Goal: Task Accomplishment & Management: Complete application form

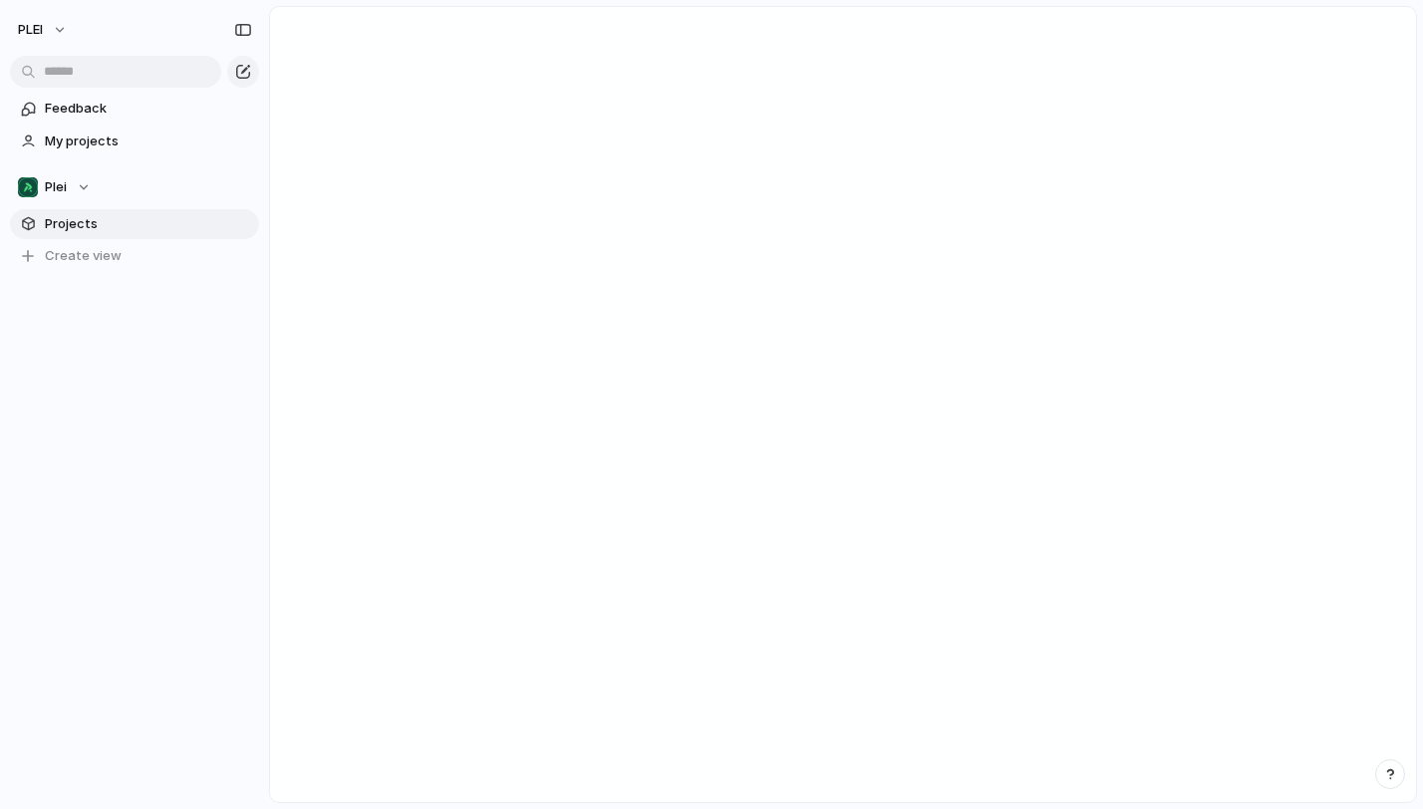
click at [108, 215] on span "Projects" at bounding box center [148, 224] width 207 height 20
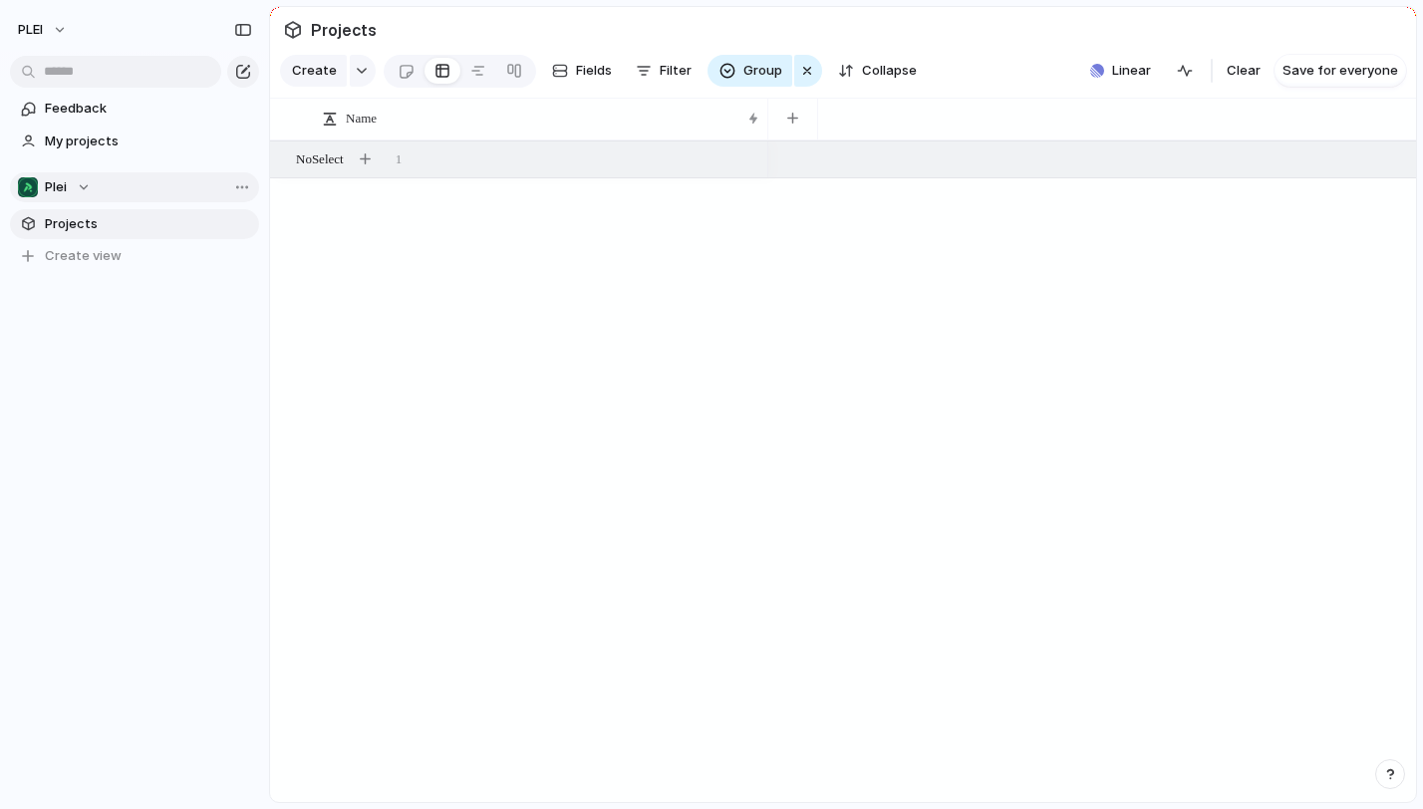
click at [94, 177] on button "Plei" at bounding box center [134, 187] width 249 height 30
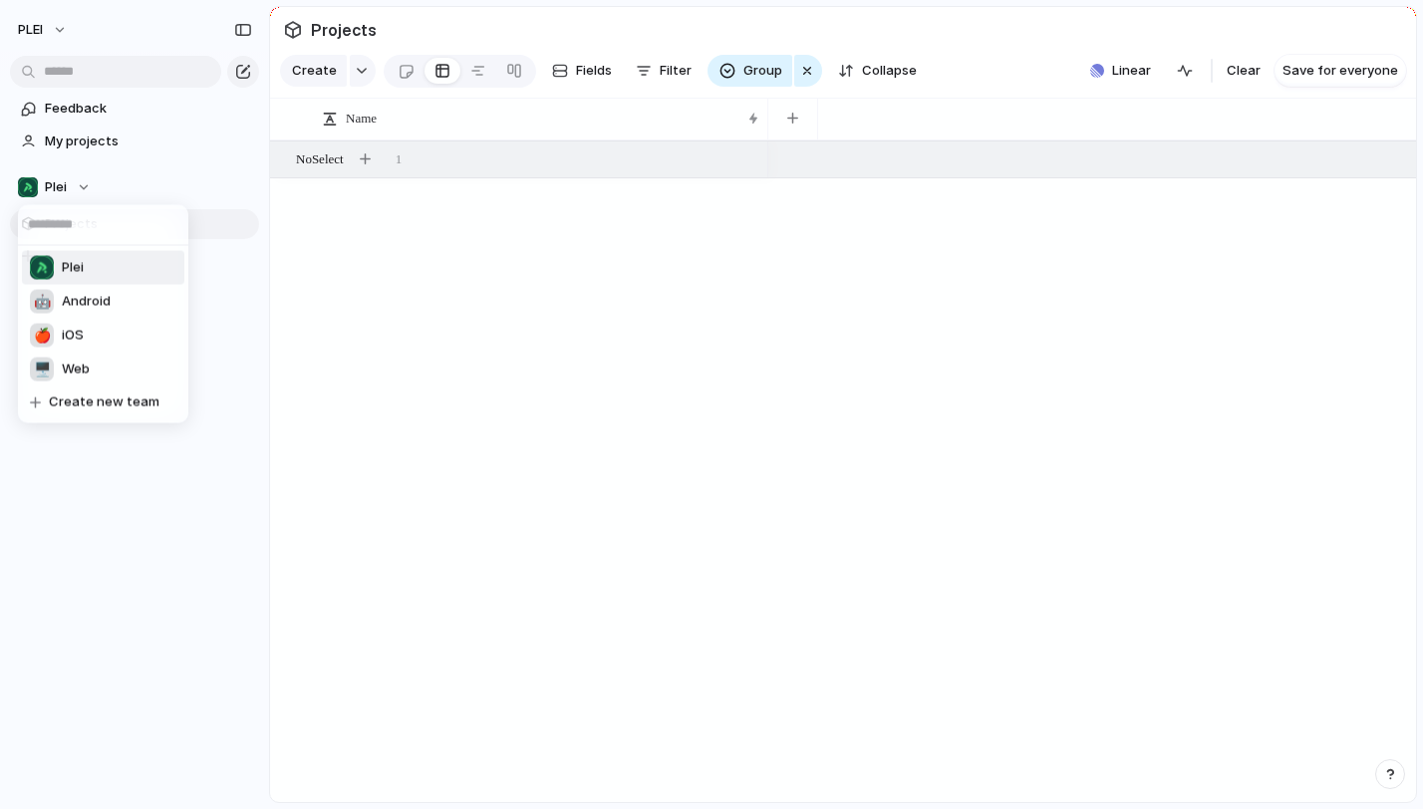
click at [333, 272] on div "Plei 🤖 Android 🍎 iOS 🖥️ Web Create new team" at bounding box center [711, 404] width 1423 height 809
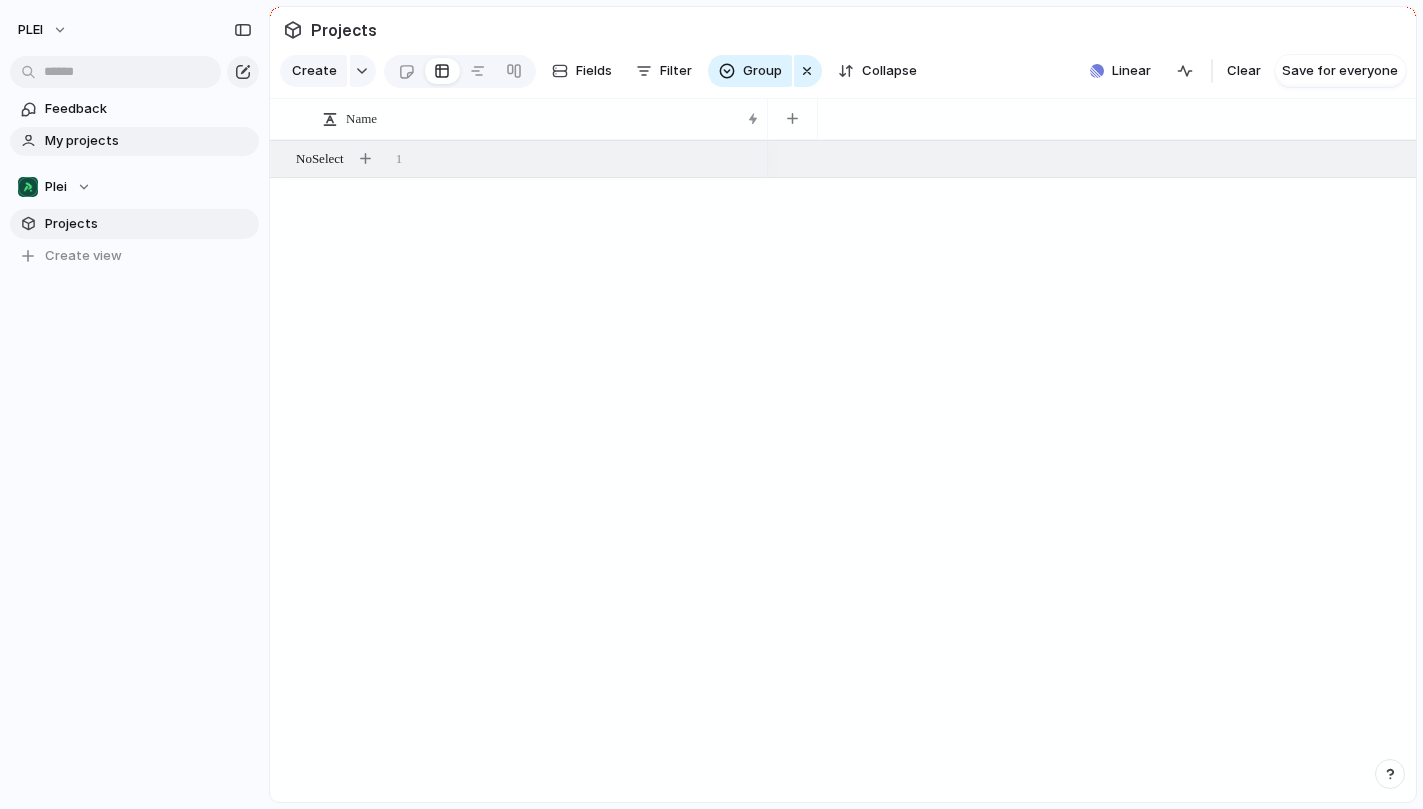
click at [104, 137] on span "My projects" at bounding box center [148, 142] width 207 height 20
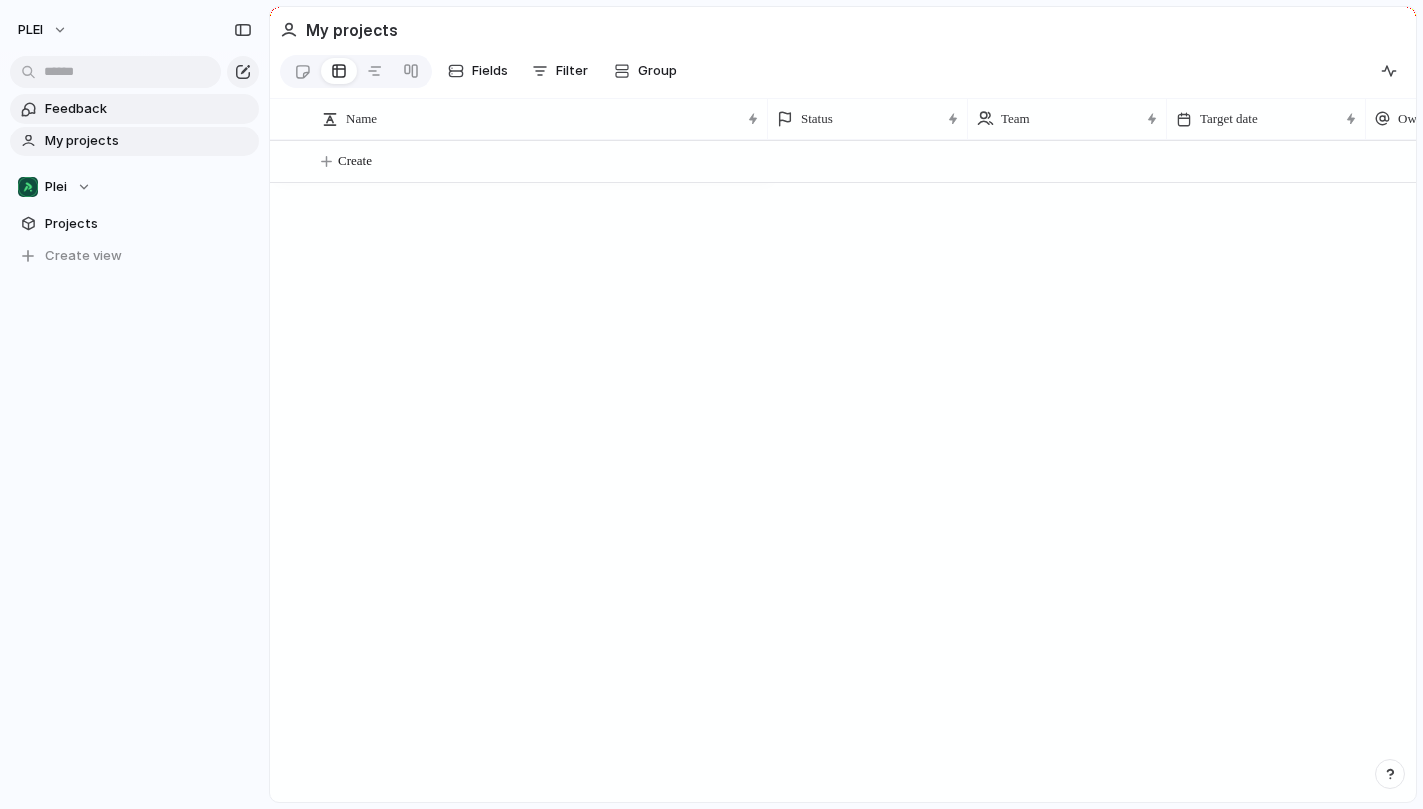
click at [100, 117] on span "Feedback" at bounding box center [148, 109] width 207 height 20
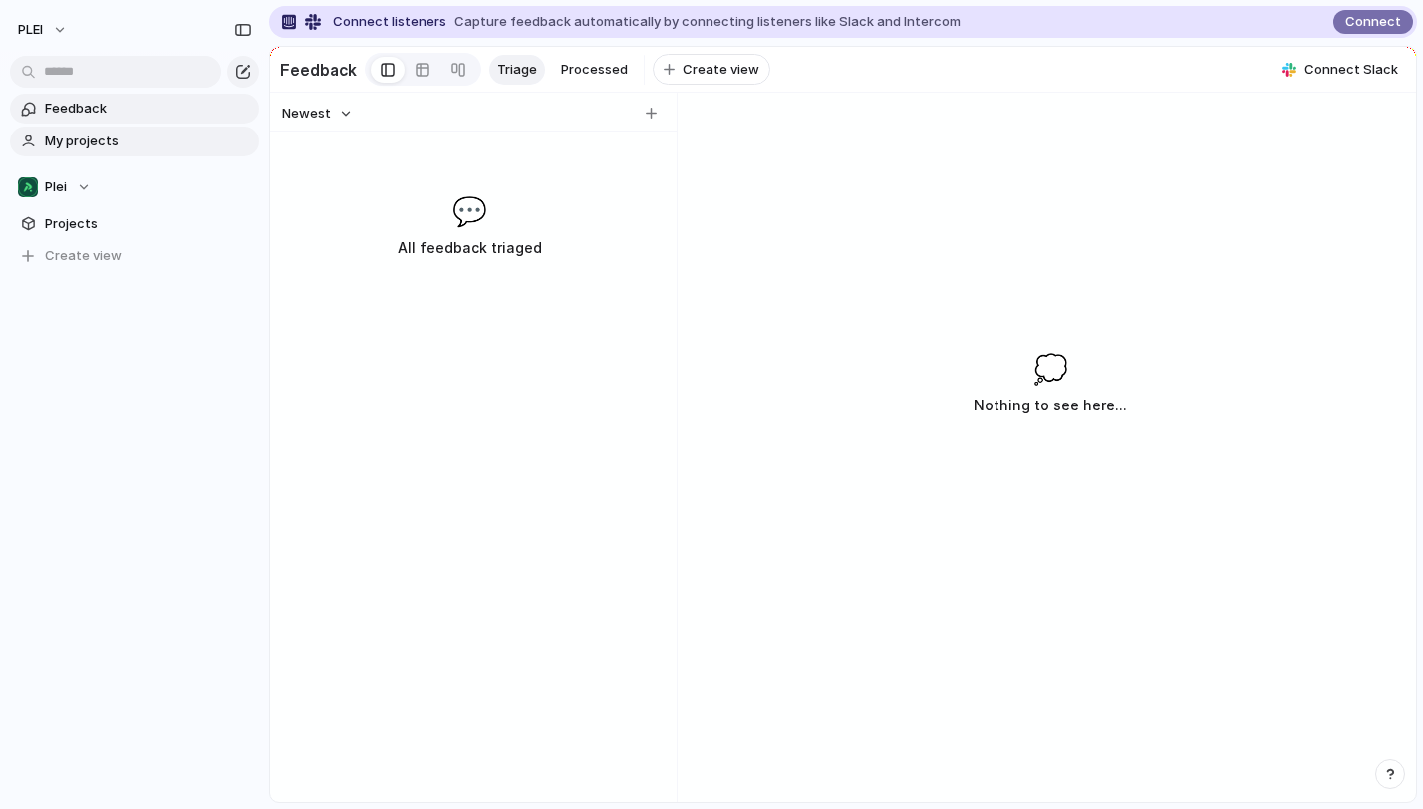
click at [83, 148] on span "My projects" at bounding box center [148, 142] width 207 height 20
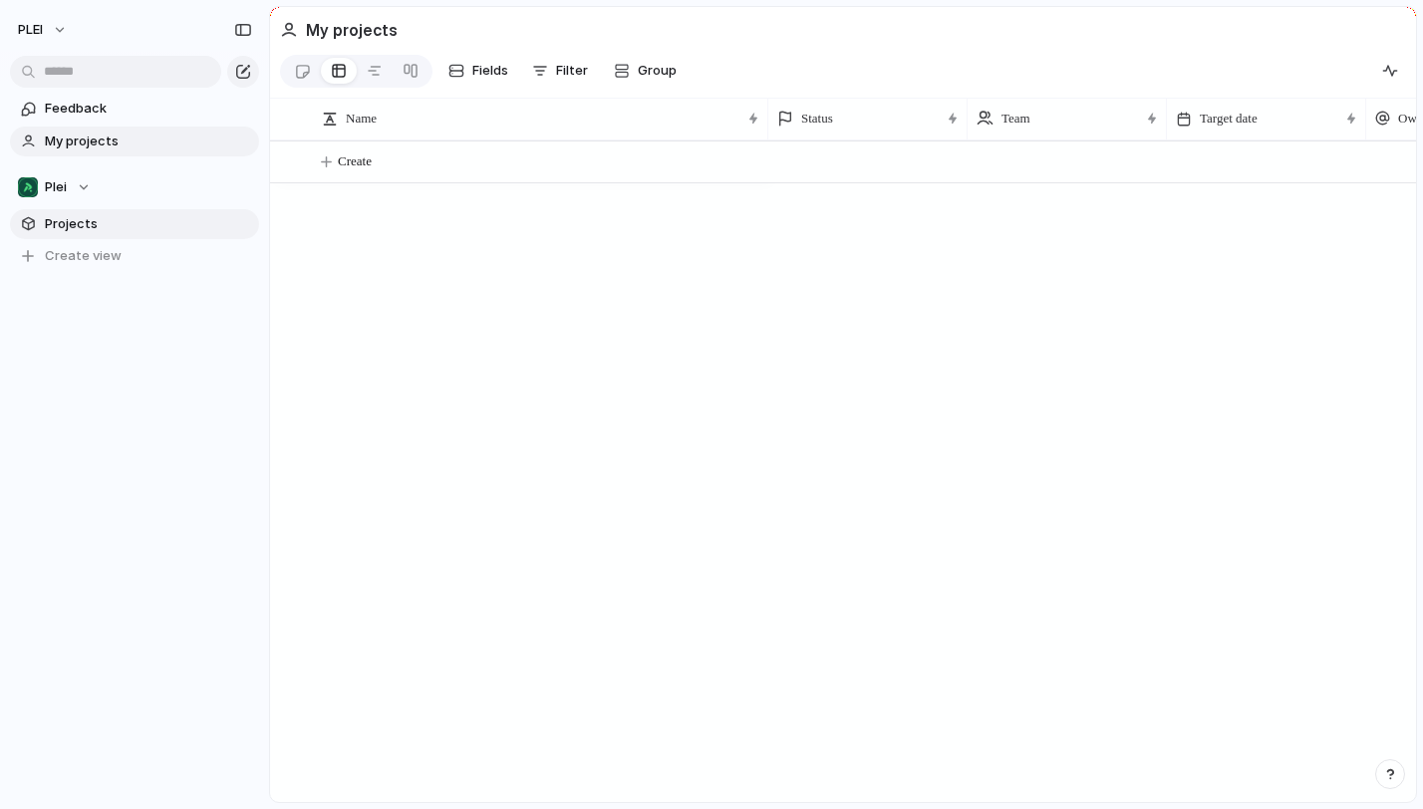
click at [105, 217] on span "Projects" at bounding box center [148, 224] width 207 height 20
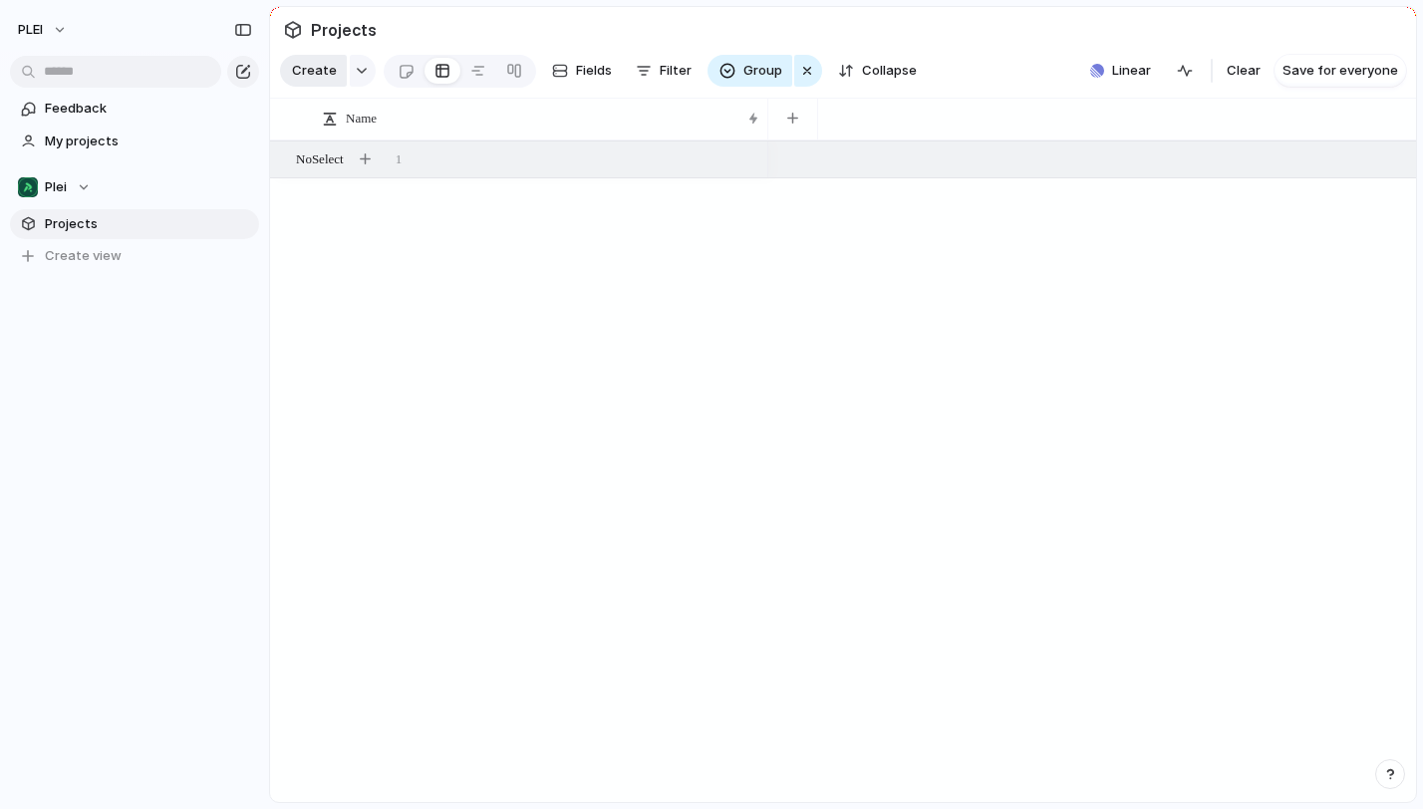
click at [311, 74] on span "Create" at bounding box center [314, 71] width 45 height 20
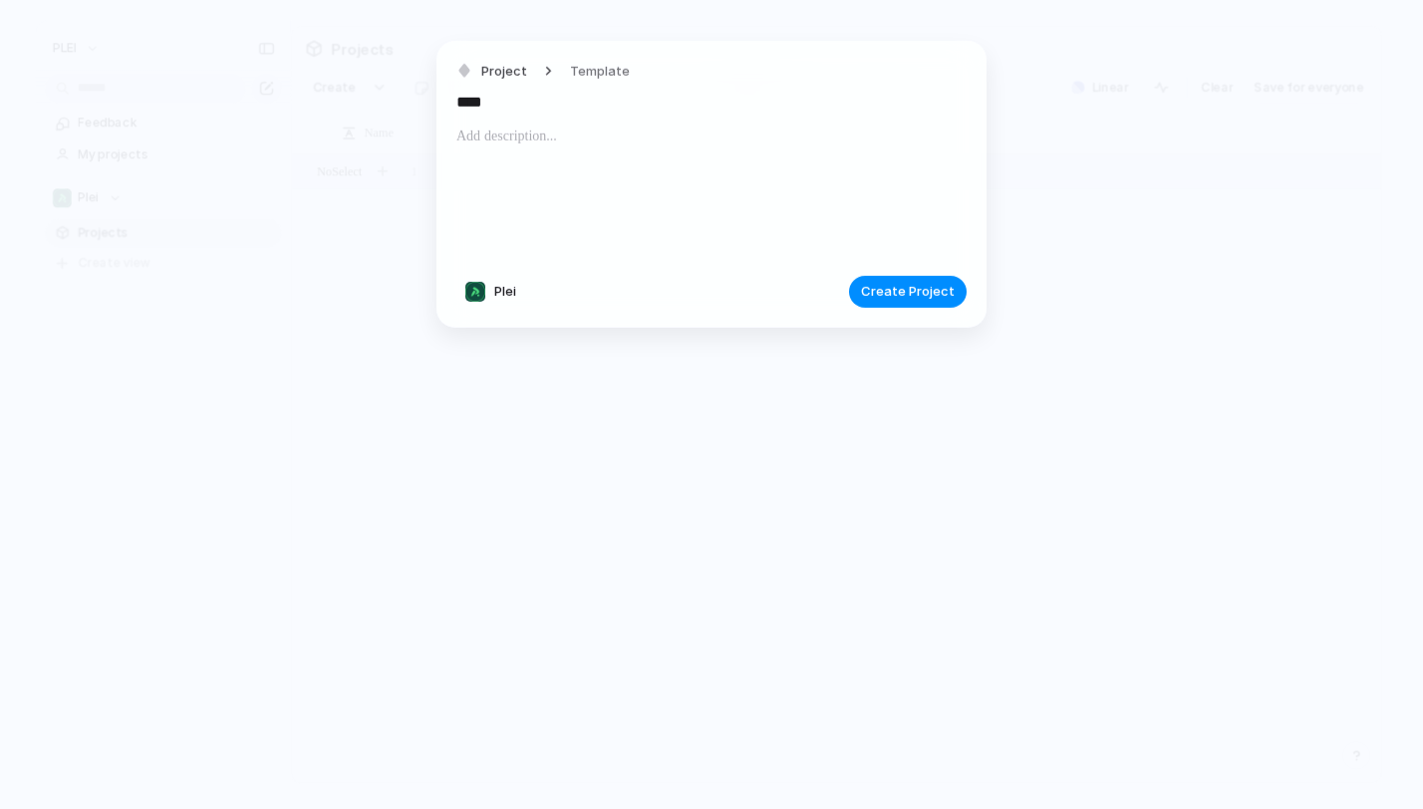
type input "****"
click at [925, 317] on div "Project Template **** Plei Create Project" at bounding box center [712, 184] width 550 height 287
click at [925, 283] on span "Create Project" at bounding box center [908, 292] width 94 height 20
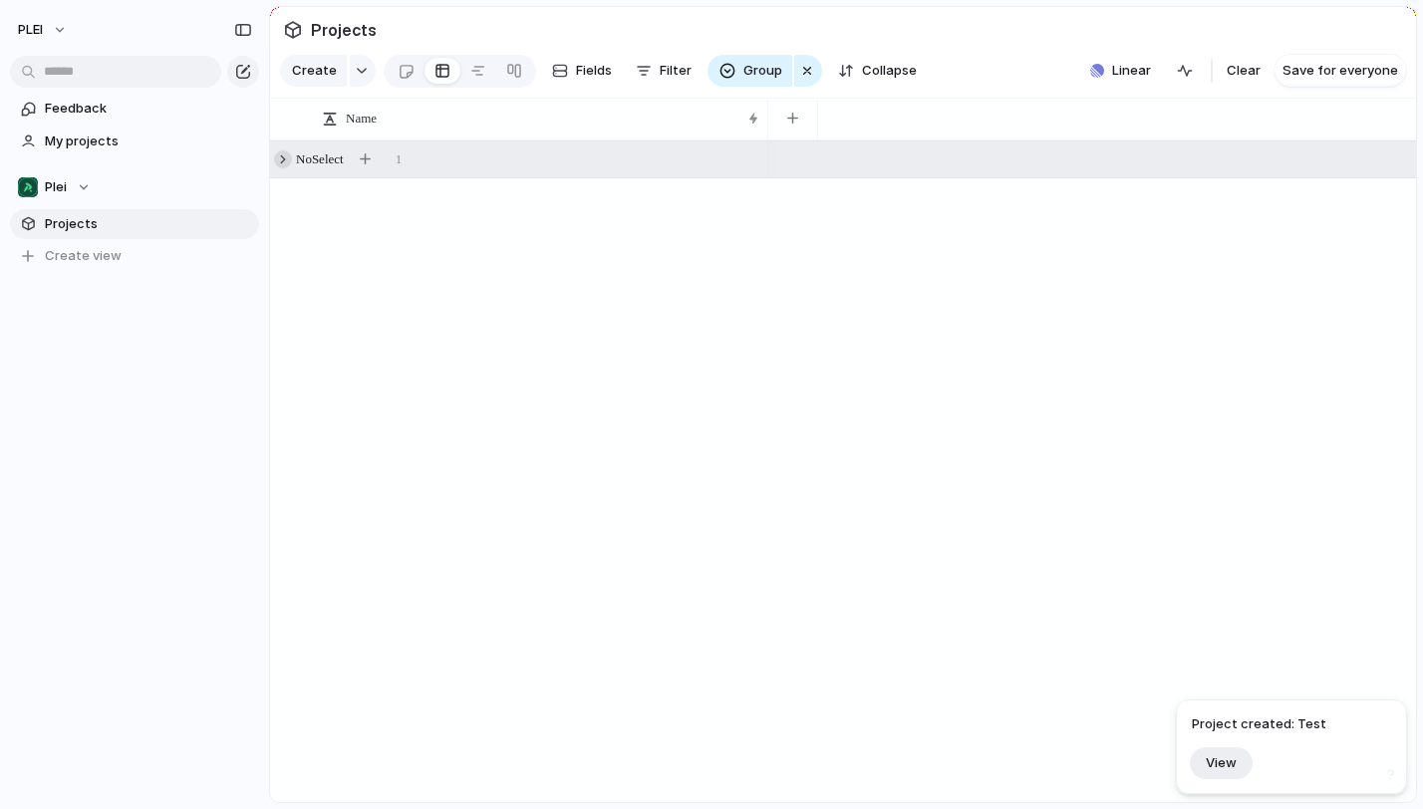
click at [290, 159] on div at bounding box center [283, 160] width 18 height 18
click at [639, 205] on div "Test" at bounding box center [542, 200] width 439 height 41
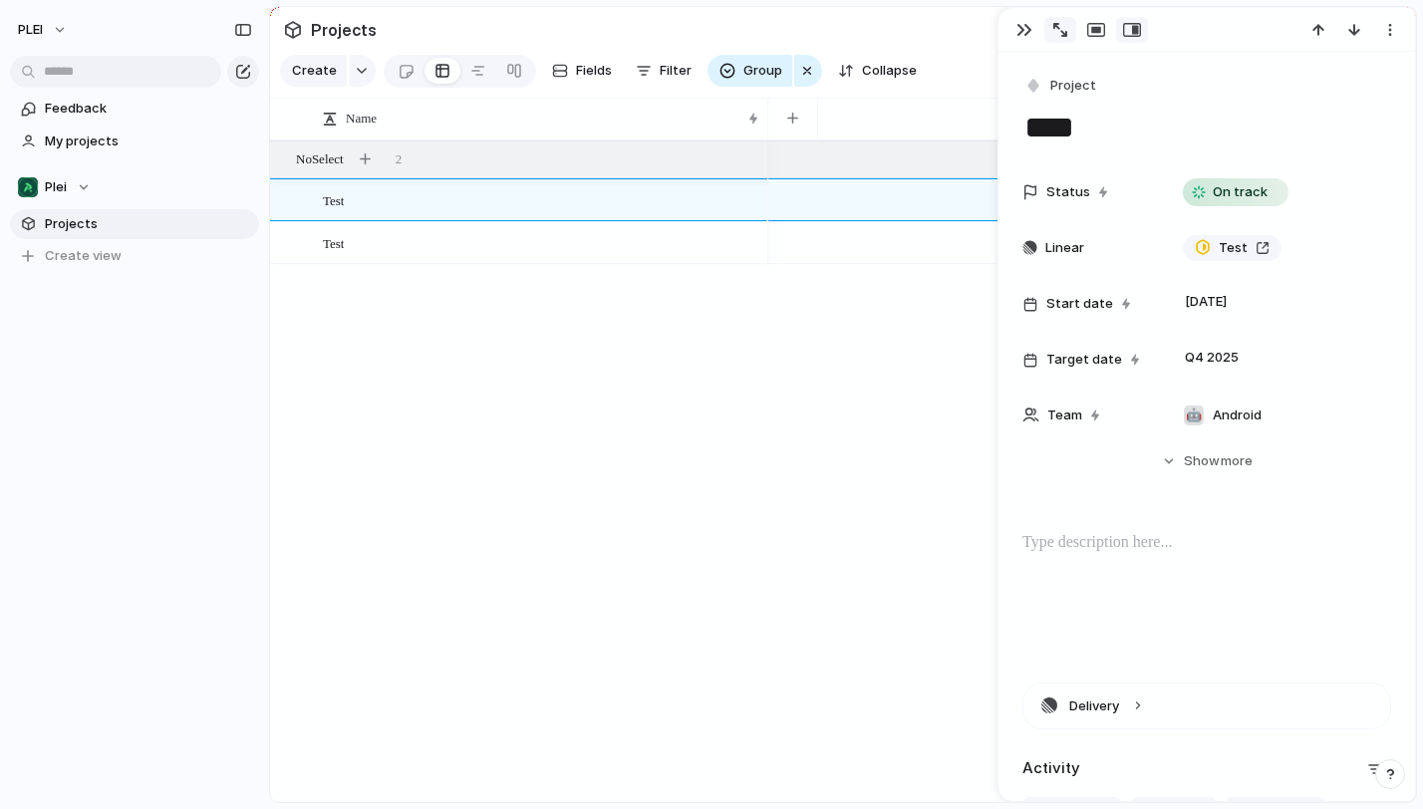
click at [1058, 28] on div "button" at bounding box center [1061, 30] width 14 height 14
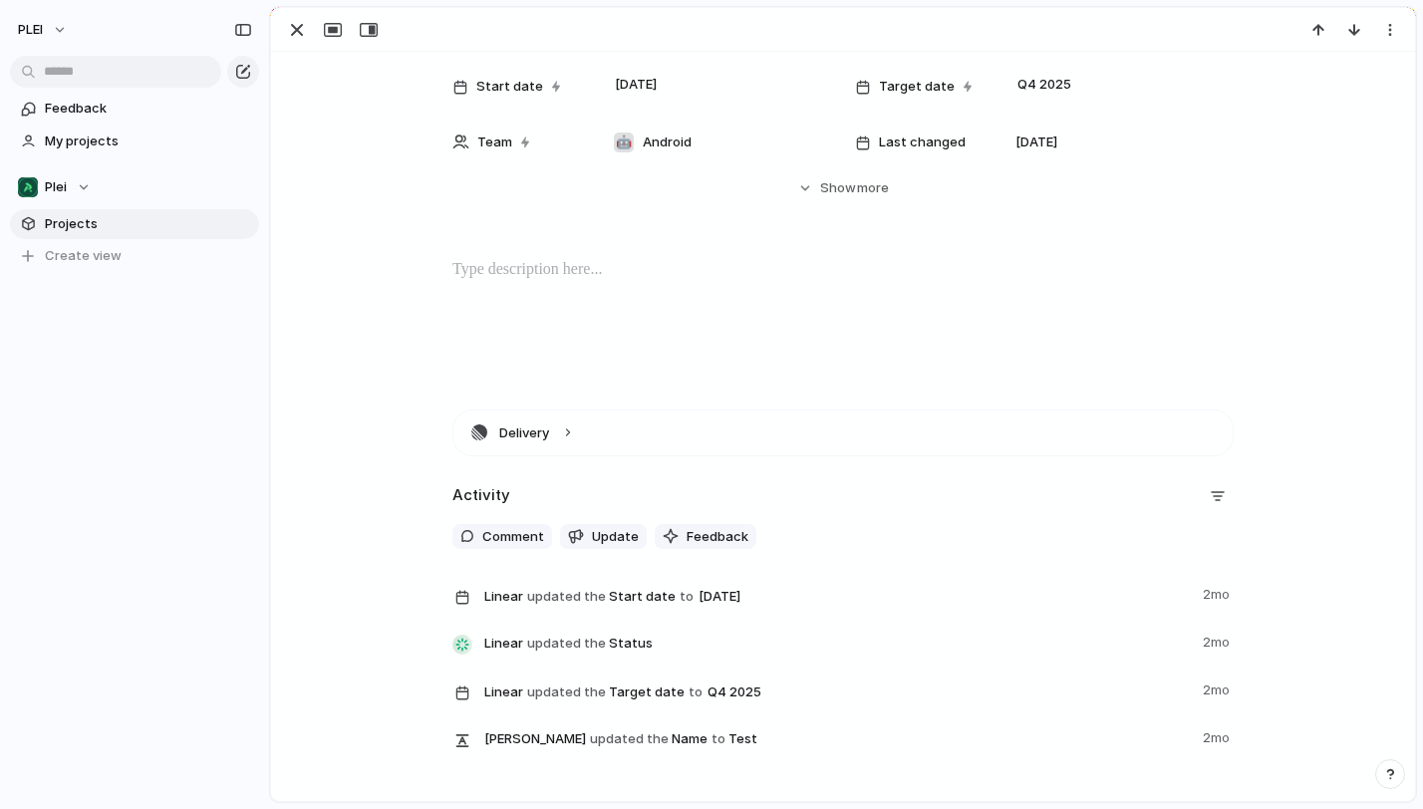
scroll to position [143, 0]
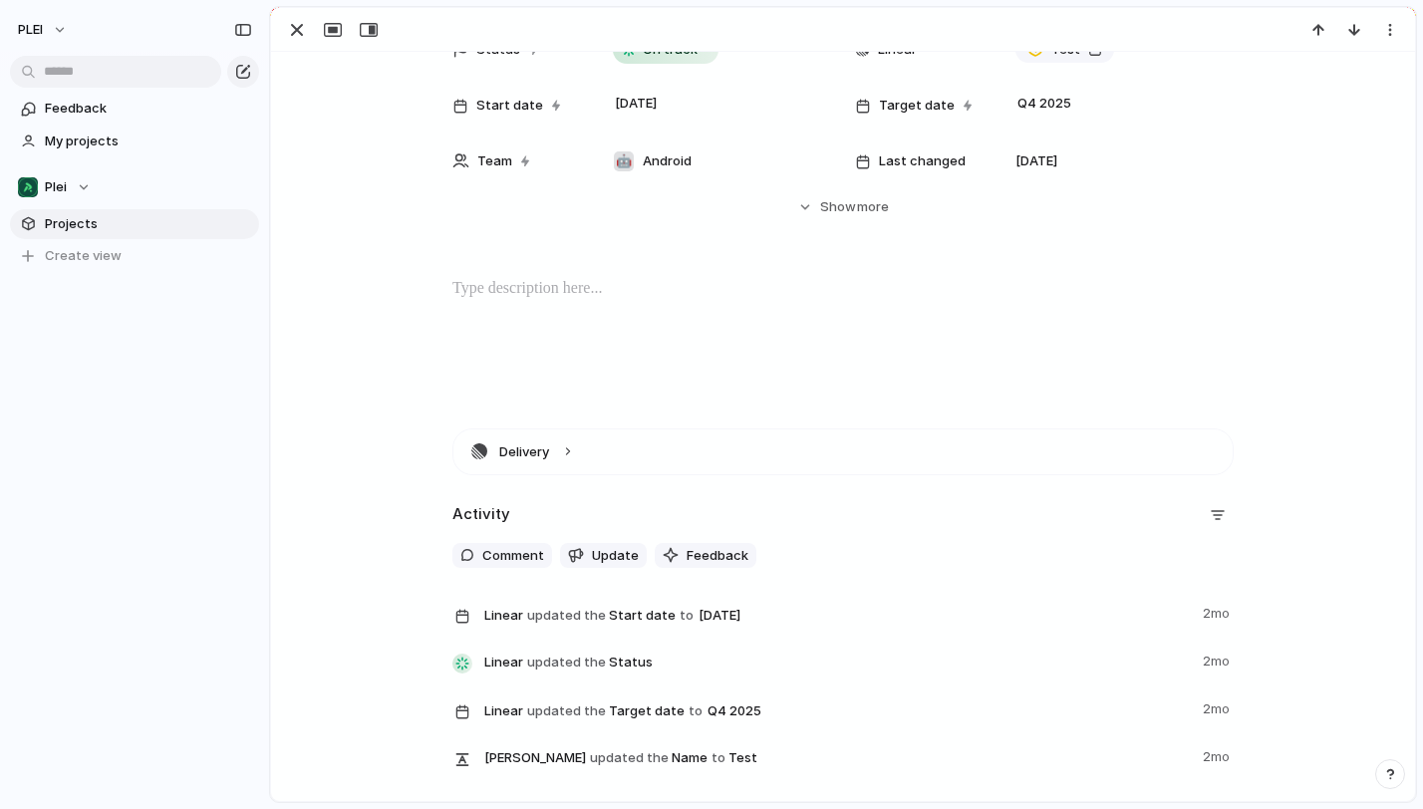
click at [525, 280] on p at bounding box center [843, 289] width 781 height 24
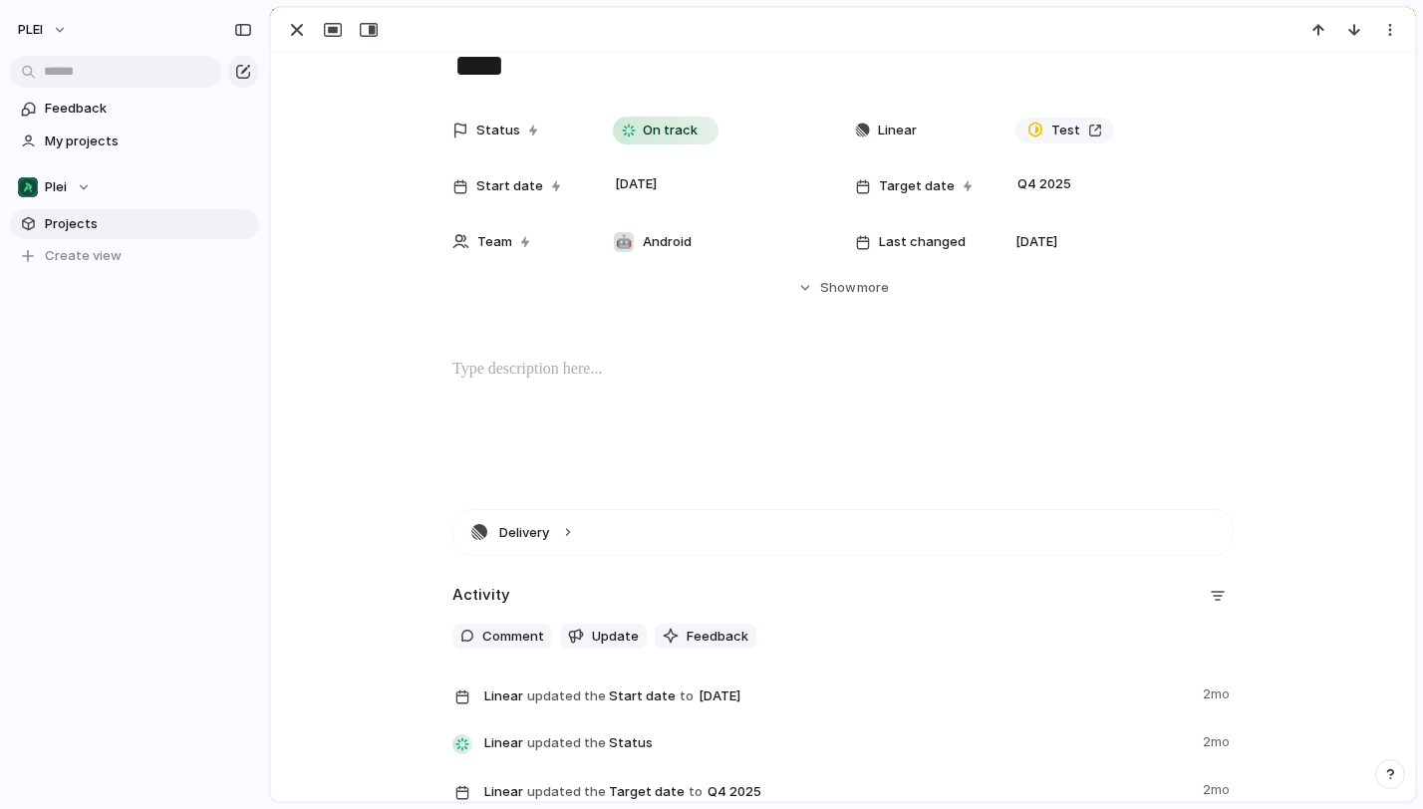
scroll to position [251, 0]
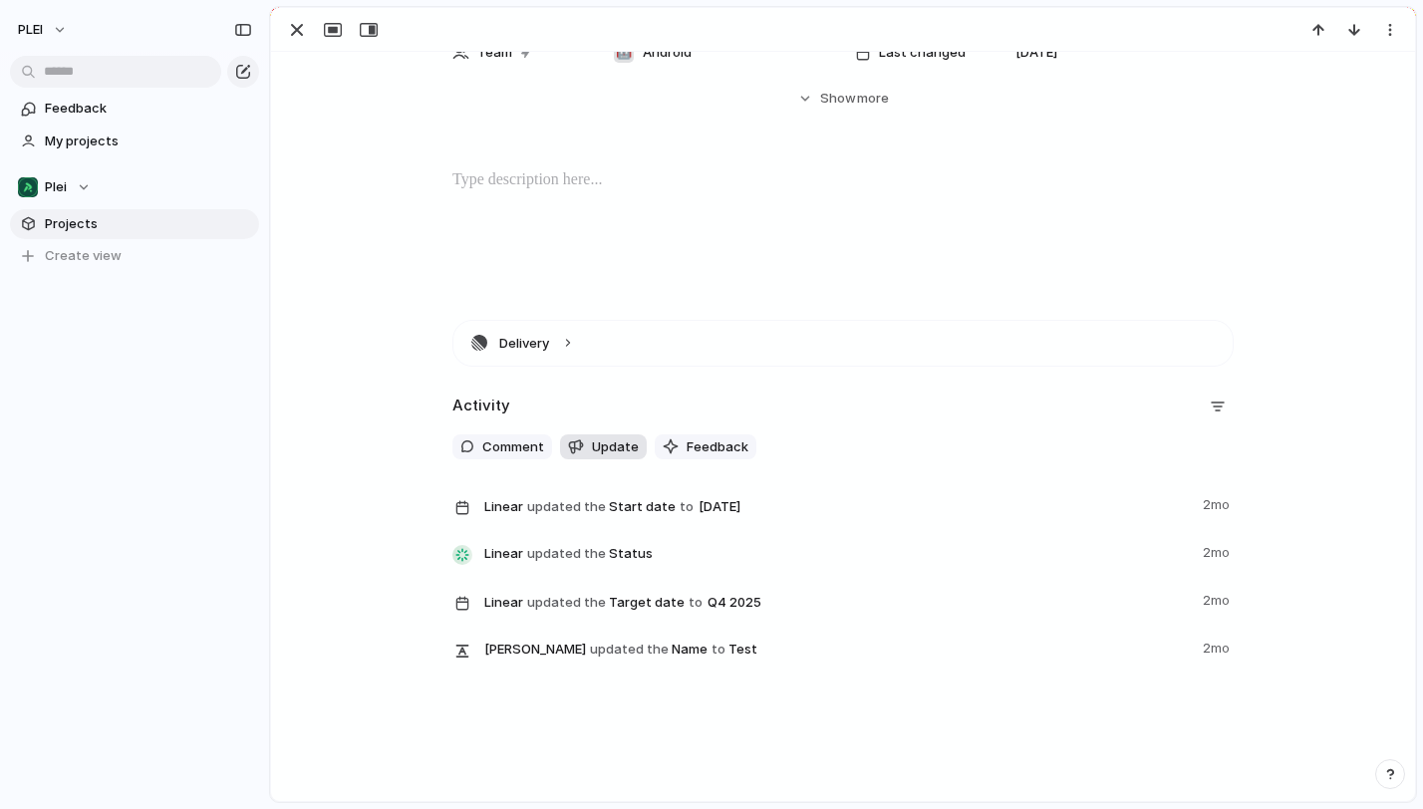
click at [597, 457] on span "Update" at bounding box center [615, 448] width 47 height 20
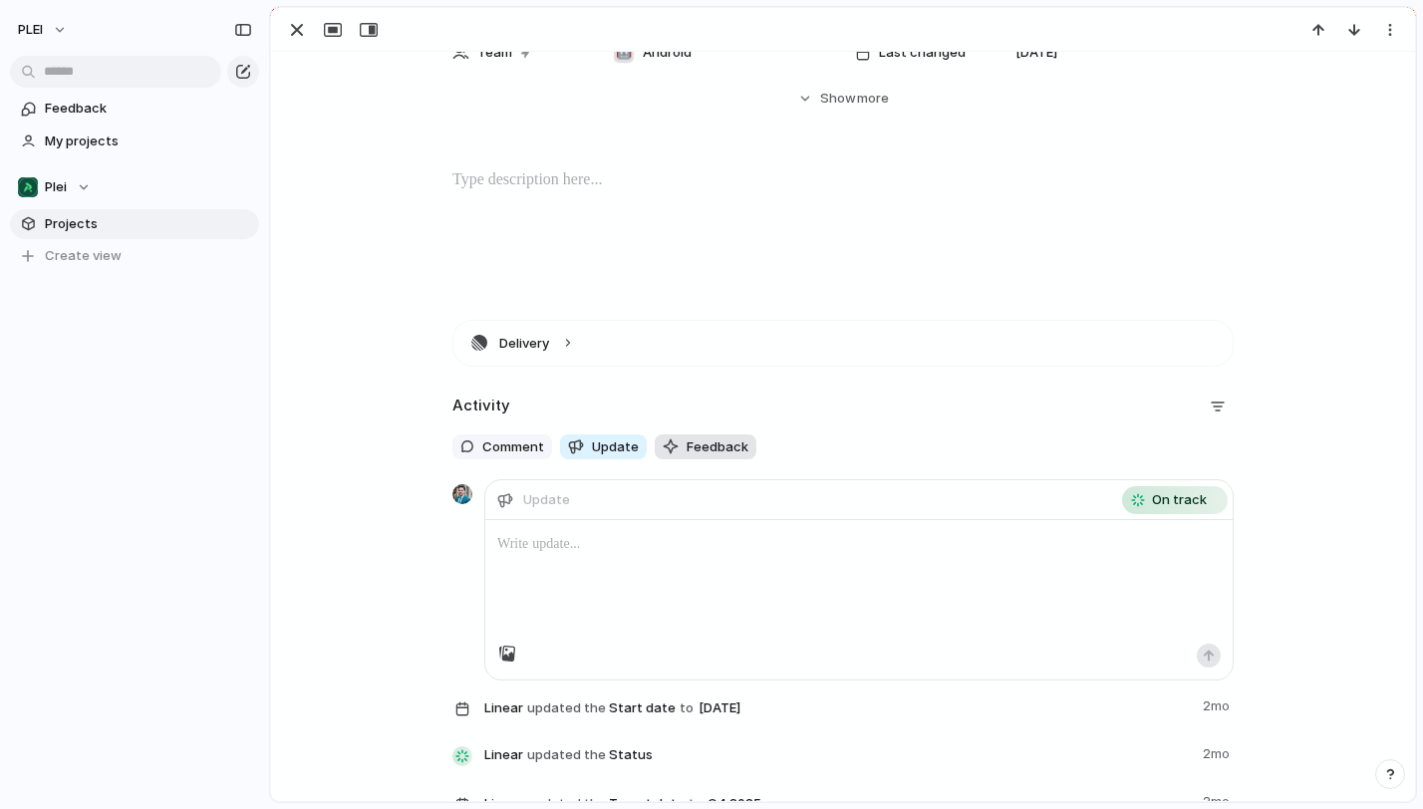
click at [699, 456] on span "Feedback" at bounding box center [718, 448] width 62 height 20
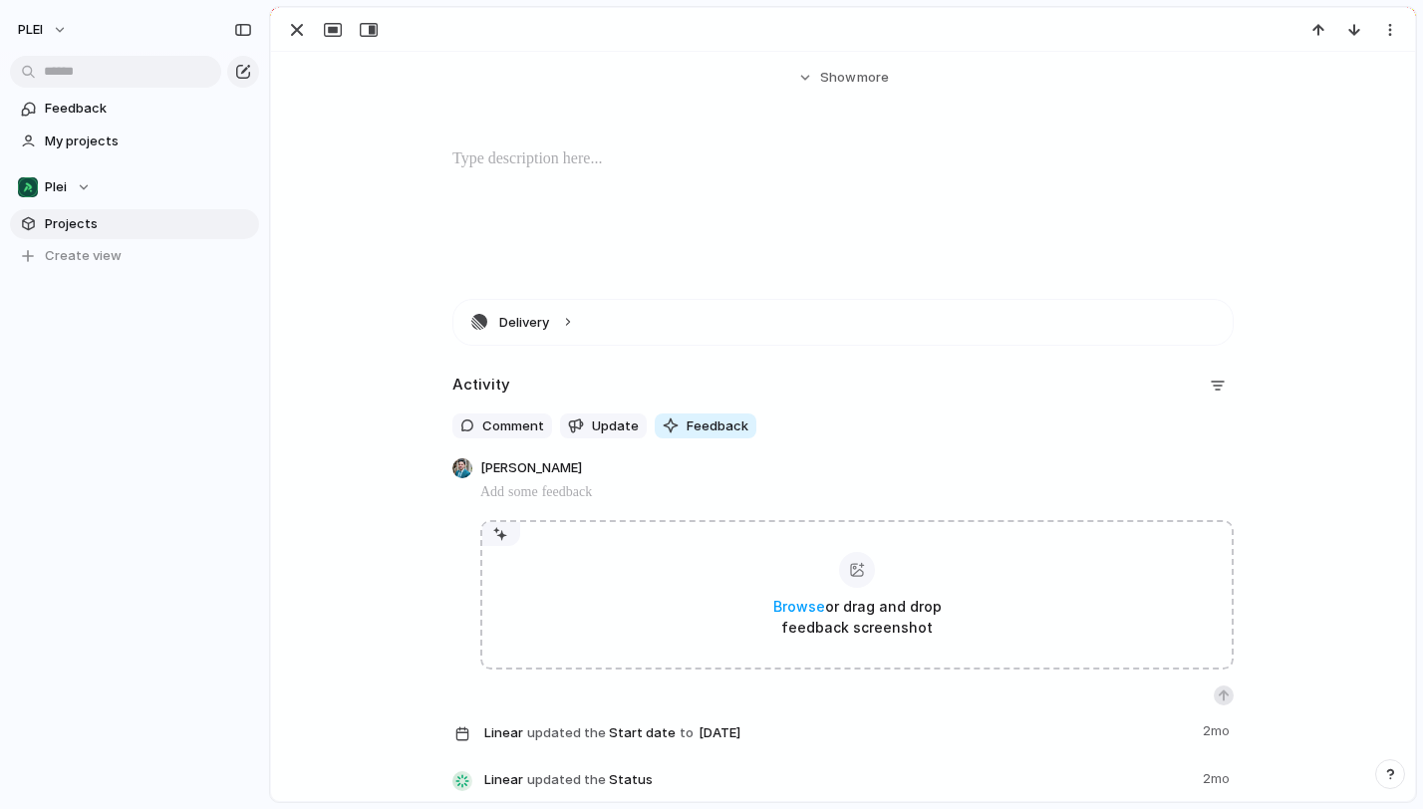
scroll to position [272, 0]
click at [506, 420] on span "Comment" at bounding box center [513, 427] width 62 height 20
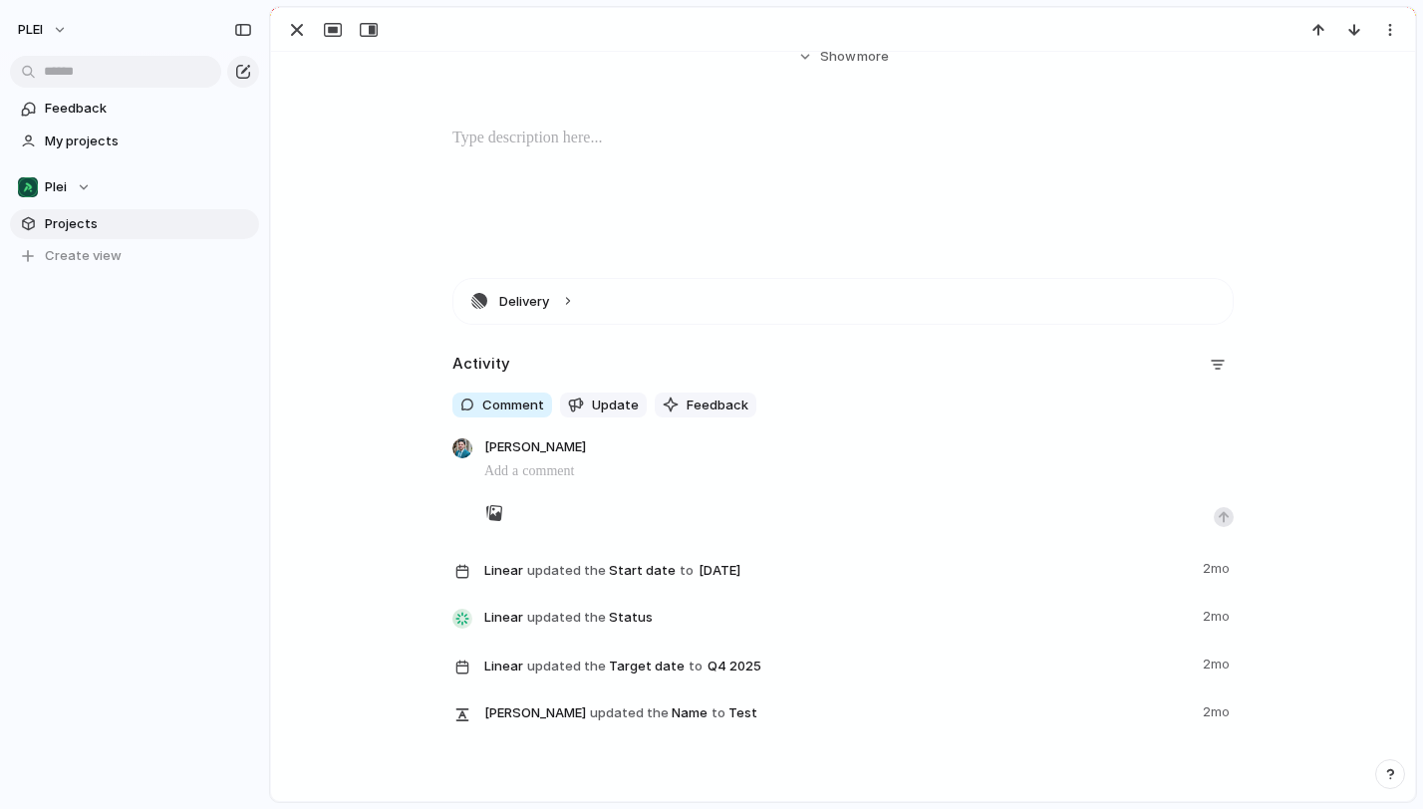
click at [415, 404] on div "Delivery Activity Comment Update Feedback [PERSON_NAME] Linear updated the Star…" at bounding box center [843, 512] width 1096 height 469
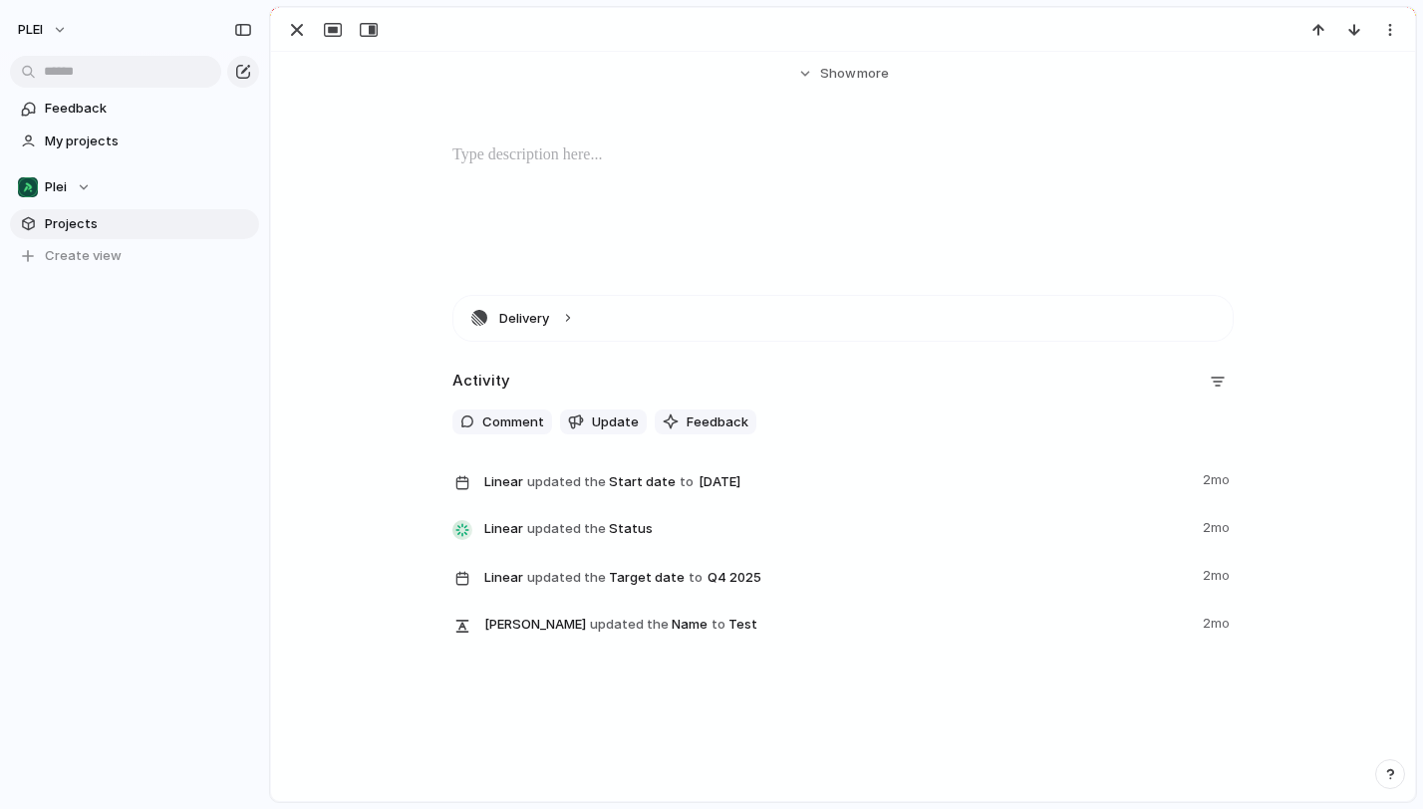
scroll to position [0, 0]
